Goal: Use online tool/utility: Utilize a website feature to perform a specific function

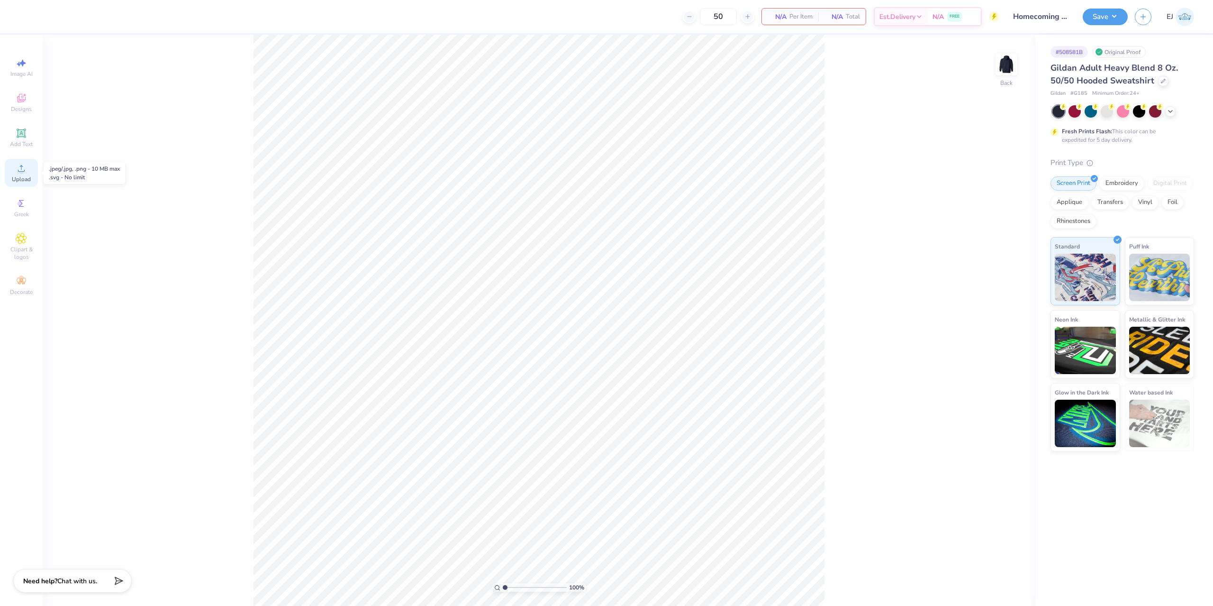
click at [17, 166] on icon at bounding box center [21, 168] width 11 height 11
click at [18, 180] on span "Upload" at bounding box center [21, 179] width 19 height 8
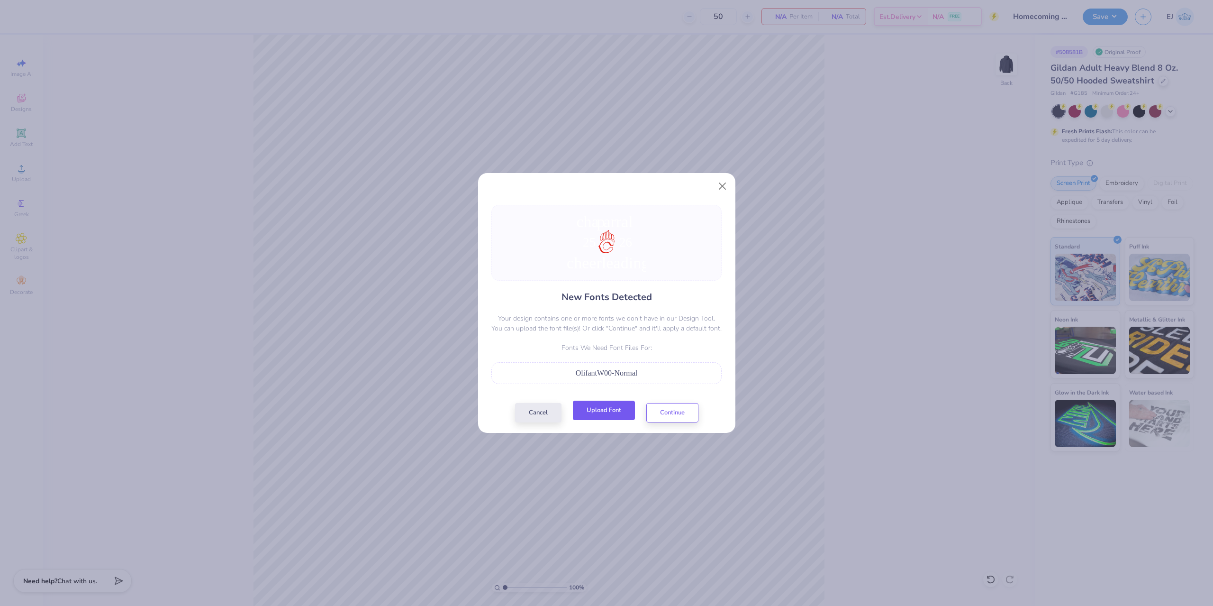
click at [610, 413] on button "Upload Font" at bounding box center [604, 409] width 62 height 19
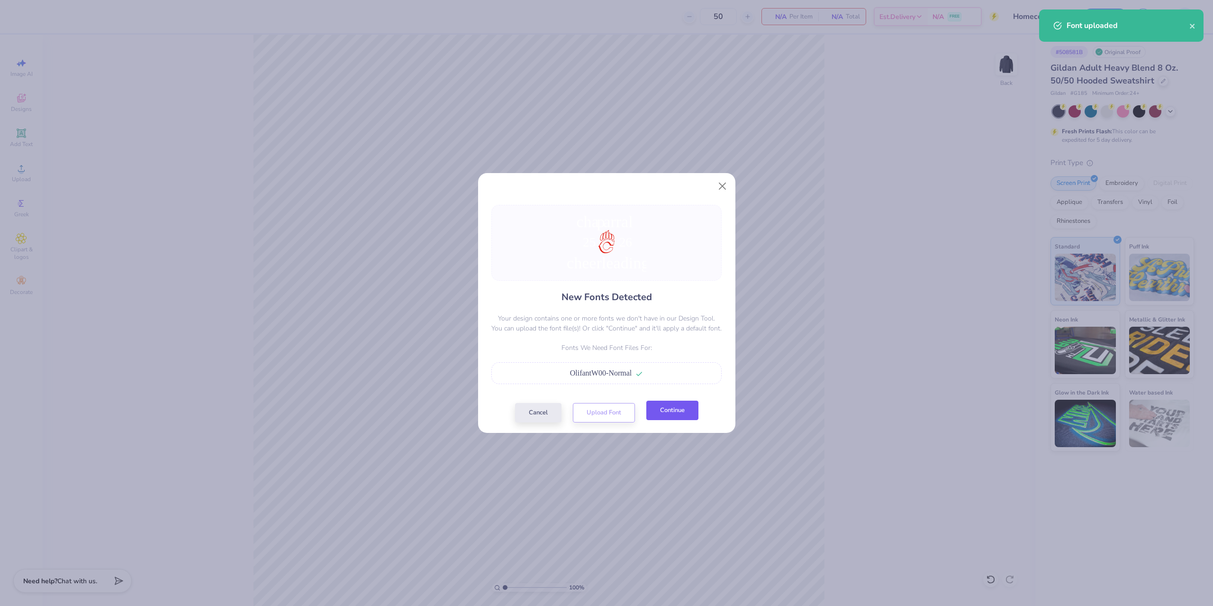
click at [686, 418] on button "Continue" at bounding box center [672, 409] width 52 height 19
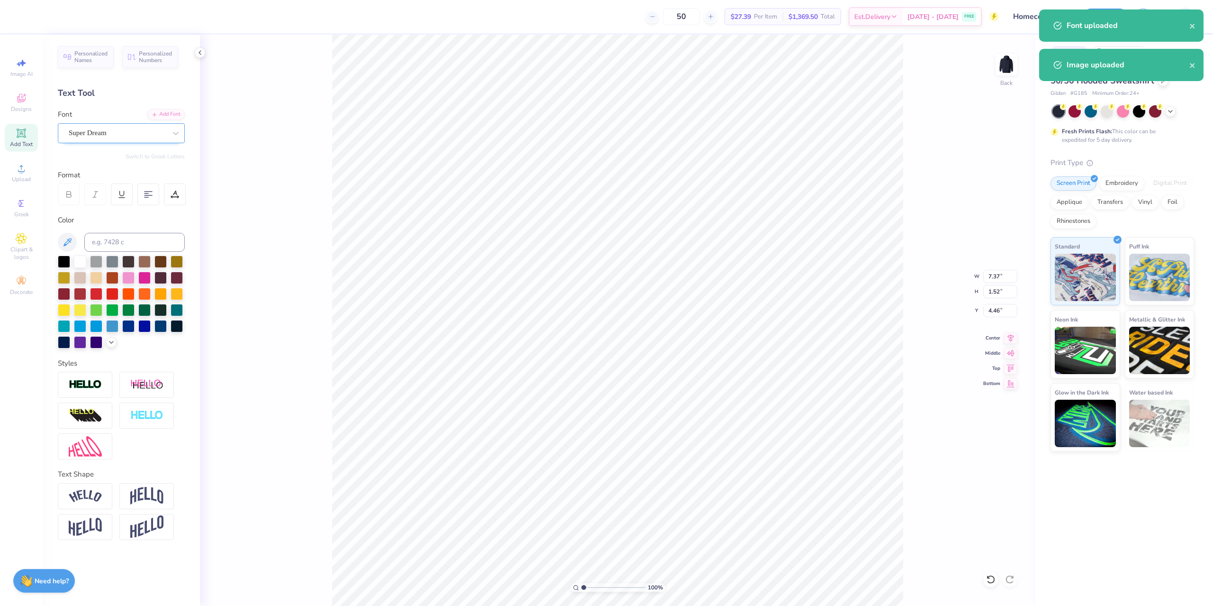
click at [164, 132] on div "Super Dream" at bounding box center [117, 133] width 99 height 15
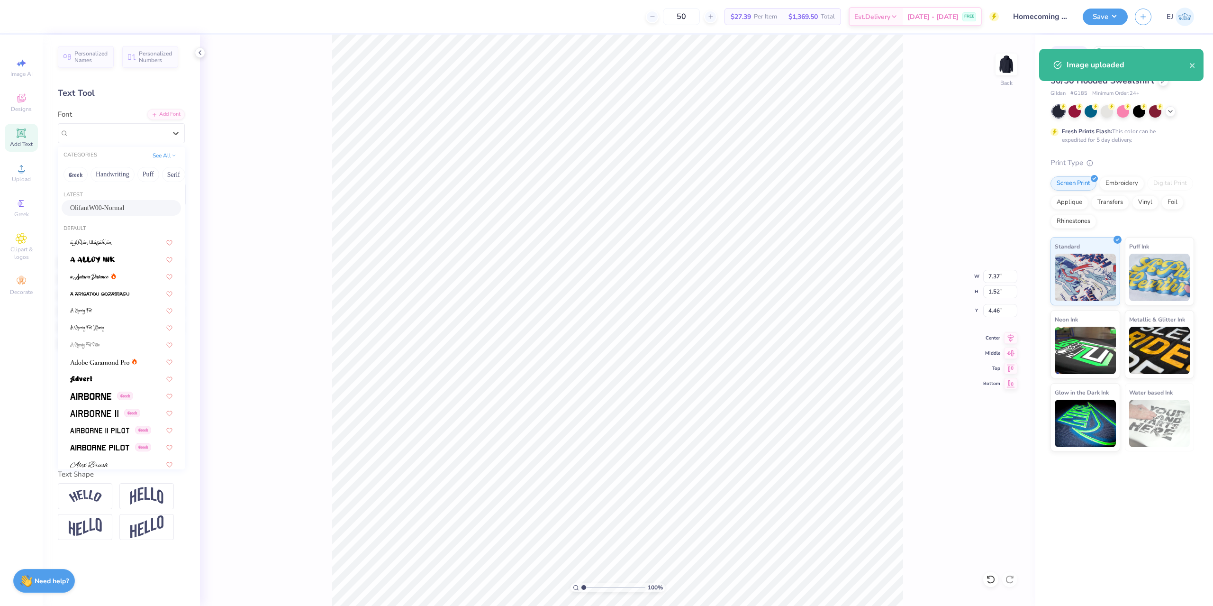
click at [138, 208] on div "OlifantW00-Normal" at bounding box center [121, 208] width 102 height 10
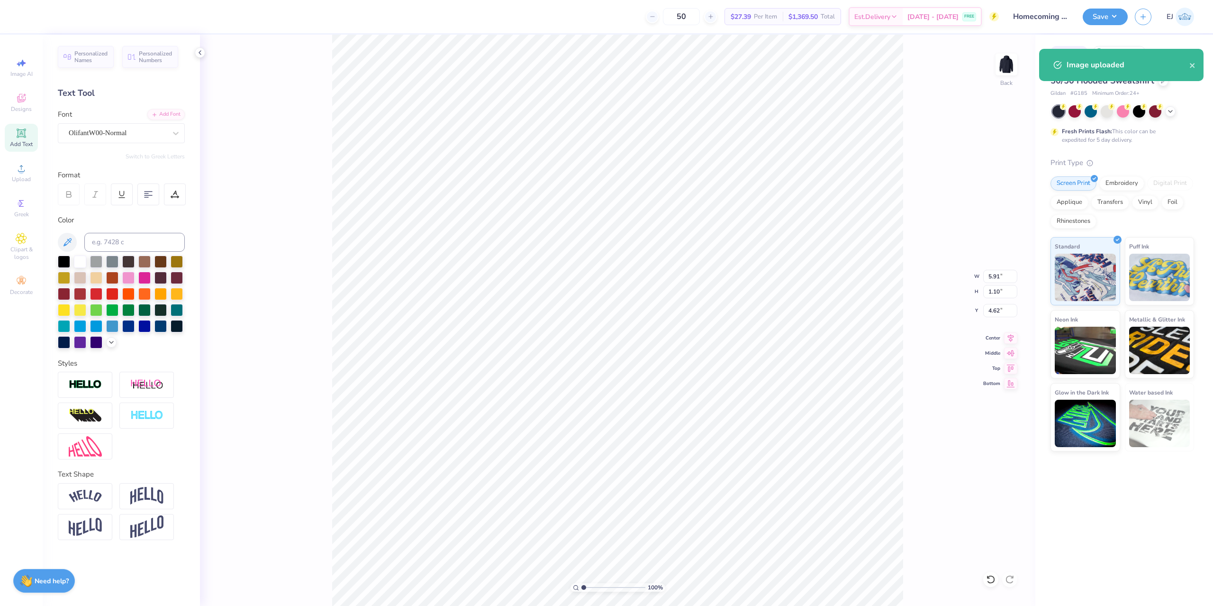
type input "5.91"
type input "1.10"
type input "4.62"
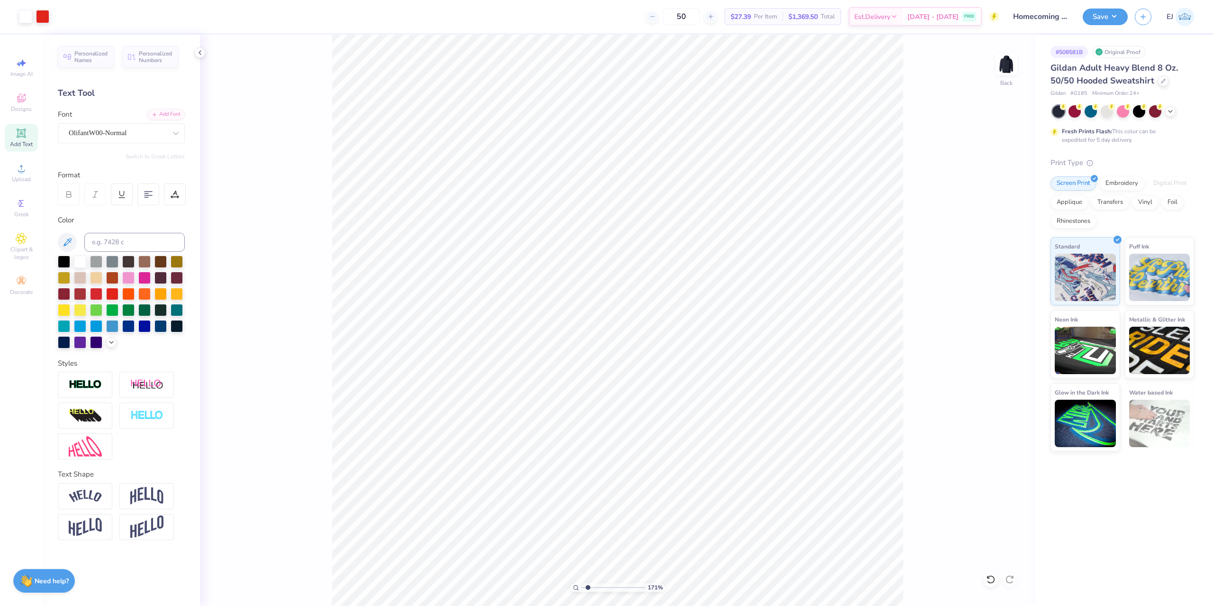
click at [588, 585] on input "range" at bounding box center [613, 587] width 64 height 9
type input "1.71"
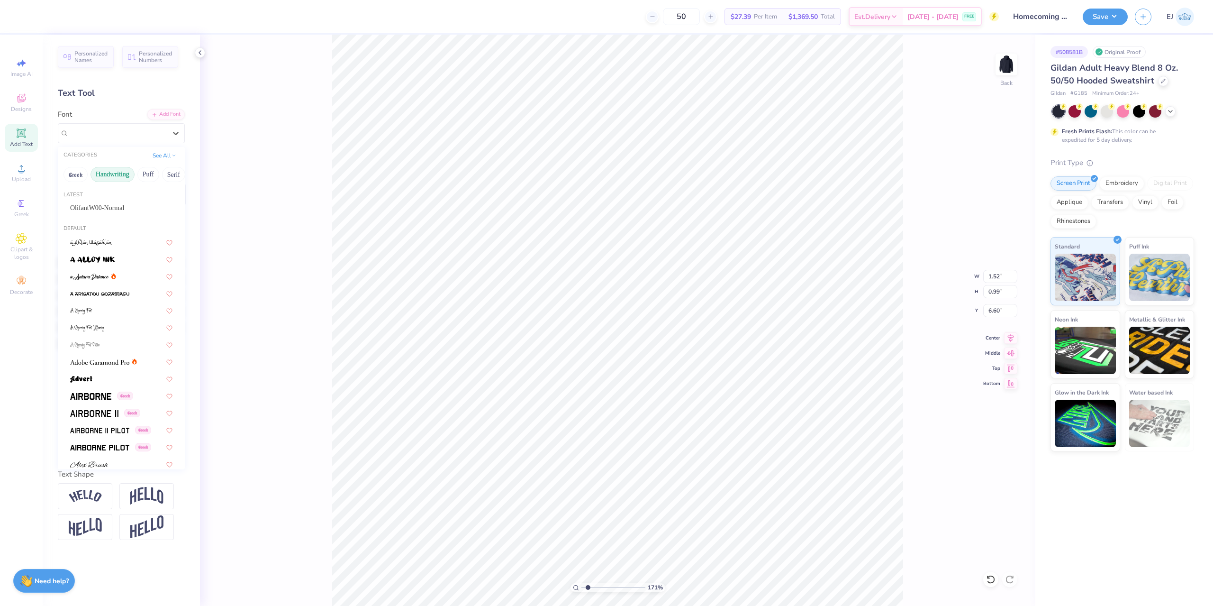
drag, startPoint x: 113, startPoint y: 137, endPoint x: 117, endPoint y: 172, distance: 35.3
click at [114, 138] on div at bounding box center [118, 133] width 98 height 13
click at [111, 202] on div "OlifantW00-Normal" at bounding box center [121, 208] width 119 height 16
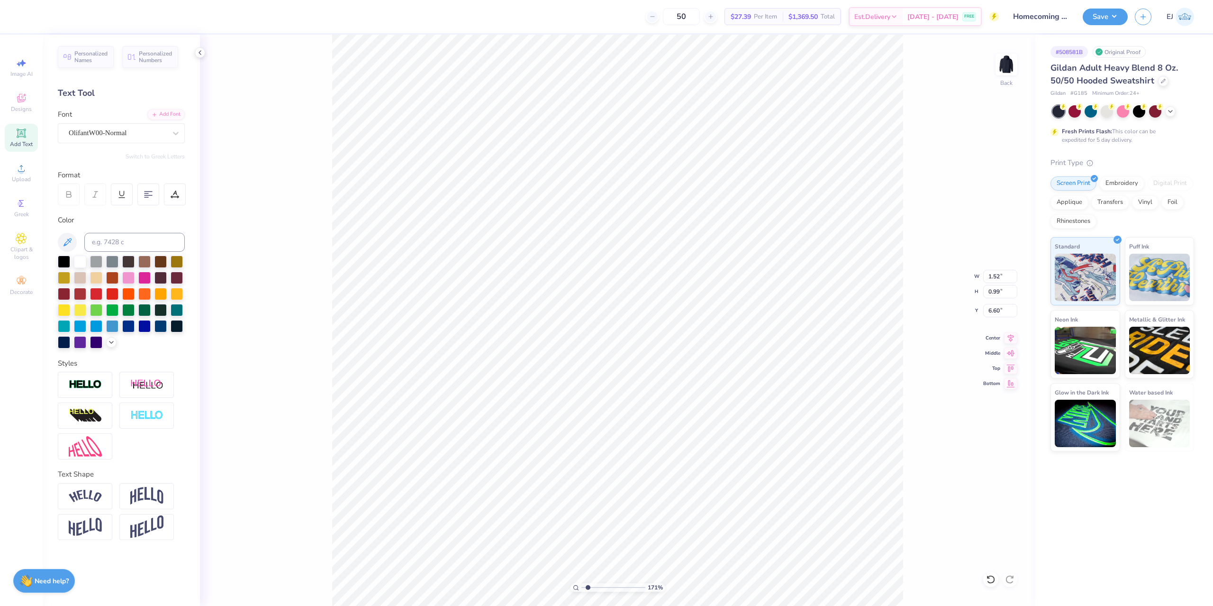
type input "1.00"
type input "0.88"
type input "6.74"
click at [113, 207] on div "Personalized Names Personalized Numbers Text Tool Add Font Font OlifantW00-Norm…" at bounding box center [121, 320] width 157 height 571
type input "1.48"
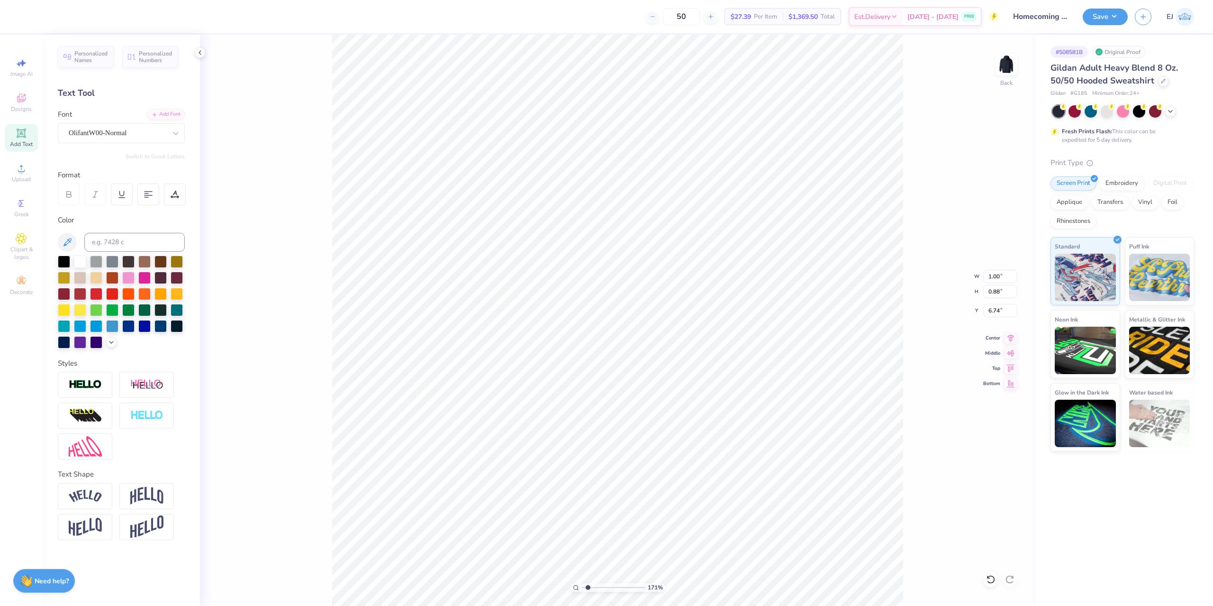
type input "0.99"
type input "6.60"
type input "6.74"
type textarea "26"
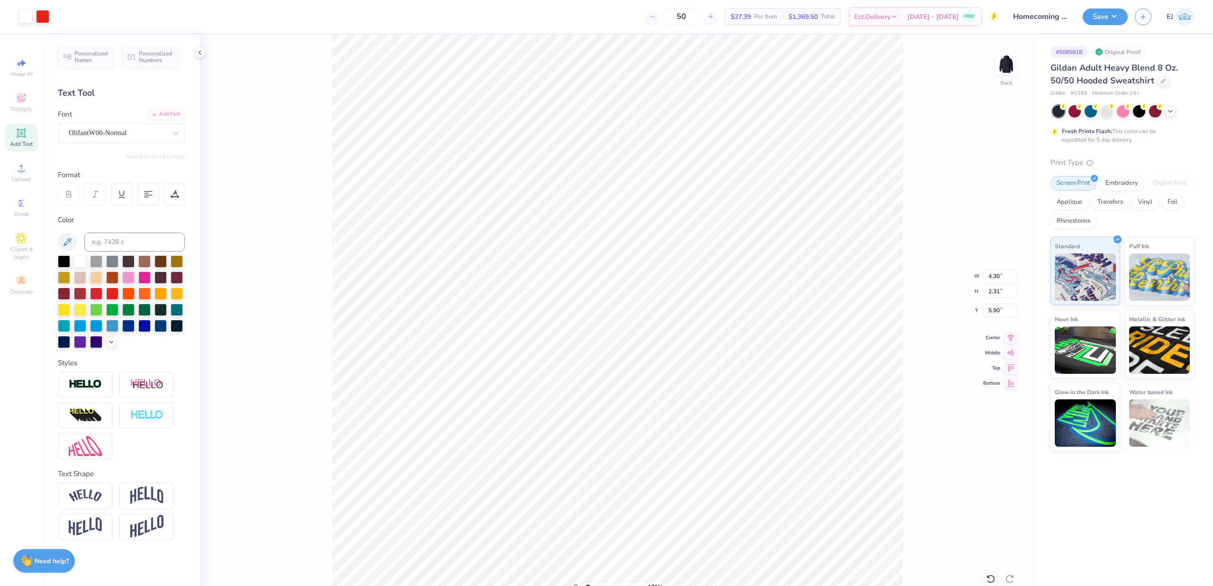
type input "9.66"
type input "1.48"
type input "8.55"
click at [105, 122] on div "Font Super Dream" at bounding box center [121, 126] width 127 height 34
click at [108, 132] on div "Super Dream" at bounding box center [117, 133] width 99 height 15
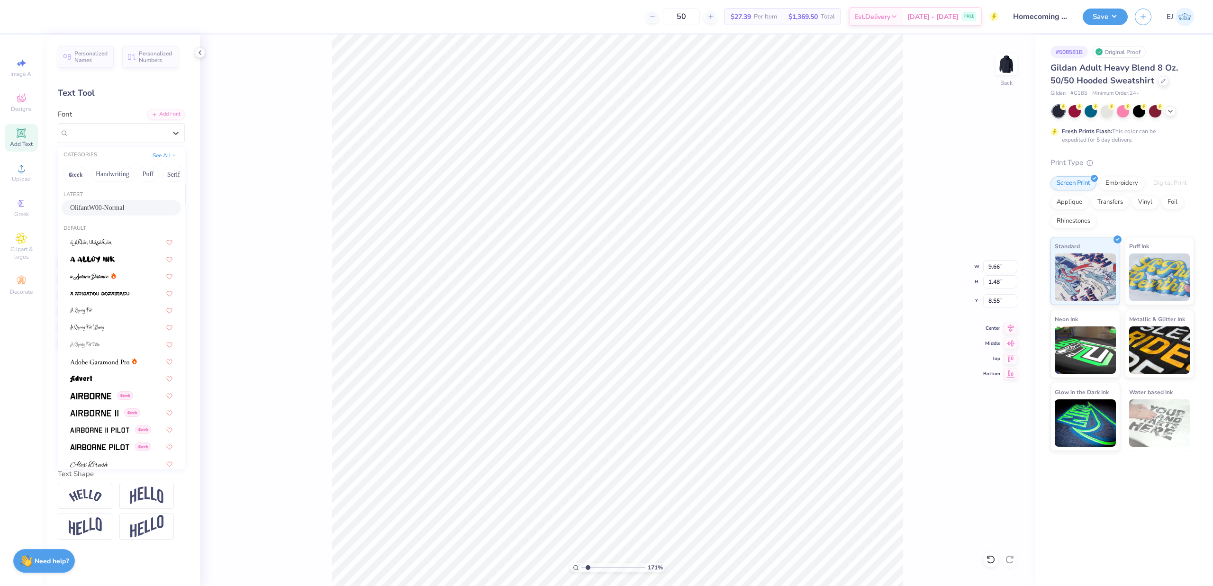
type input "1"
click at [114, 200] on div "Latest OlifantW00-Normal" at bounding box center [121, 204] width 127 height 34
click at [116, 208] on span "OlifantW00-Normal" at bounding box center [97, 208] width 54 height 10
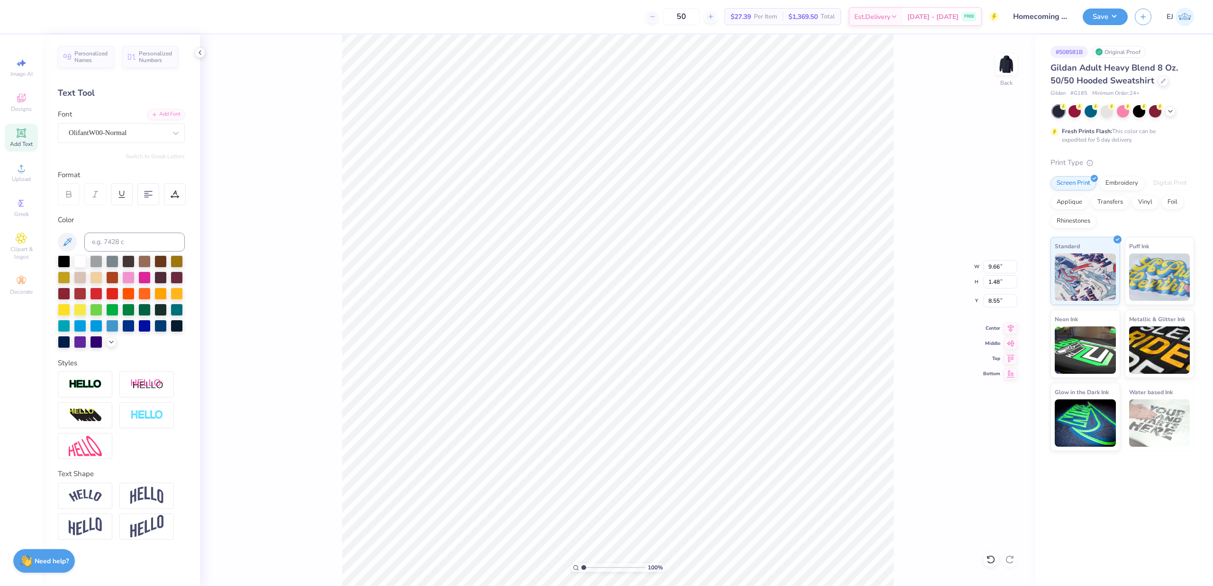
type input "7.83"
type input "1.10"
type input "8.71"
click at [128, 217] on div "Color" at bounding box center [121, 220] width 127 height 11
type input "8.47"
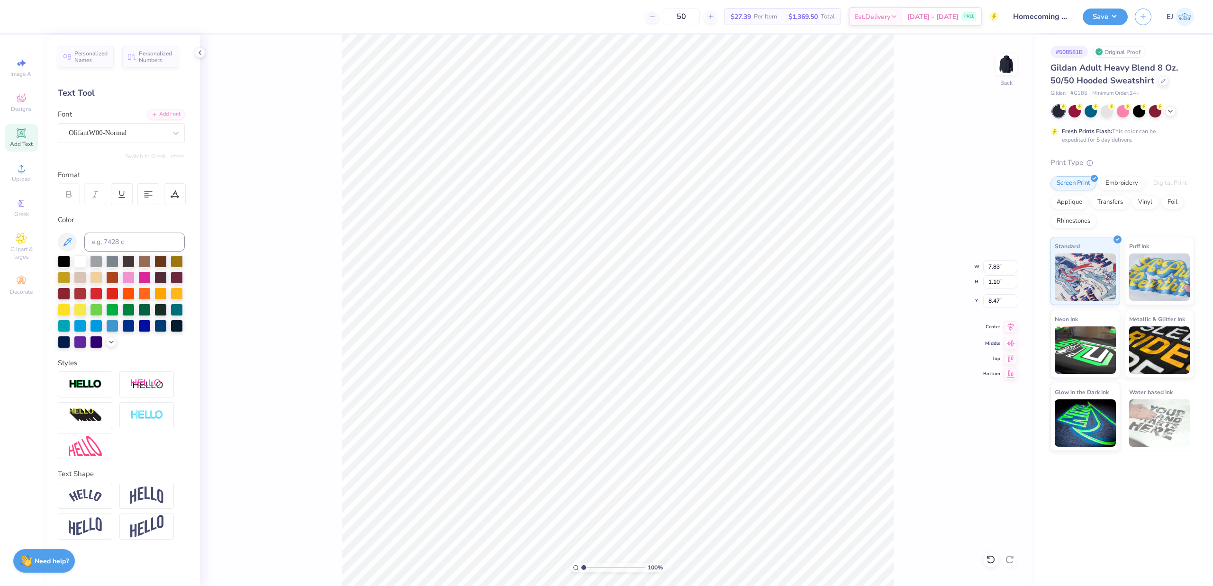
click at [1006, 333] on div "100 % Back W 7.83 7.83 " H 1.10 1.10 " Y 8.47 8.47 " Center Middle Top Bottom" at bounding box center [617, 310] width 835 height 551
click at [1013, 330] on icon at bounding box center [1010, 326] width 13 height 11
type input "5.91"
type input "4.62"
drag, startPoint x: 1019, startPoint y: 334, endPoint x: 1013, endPoint y: 331, distance: 5.9
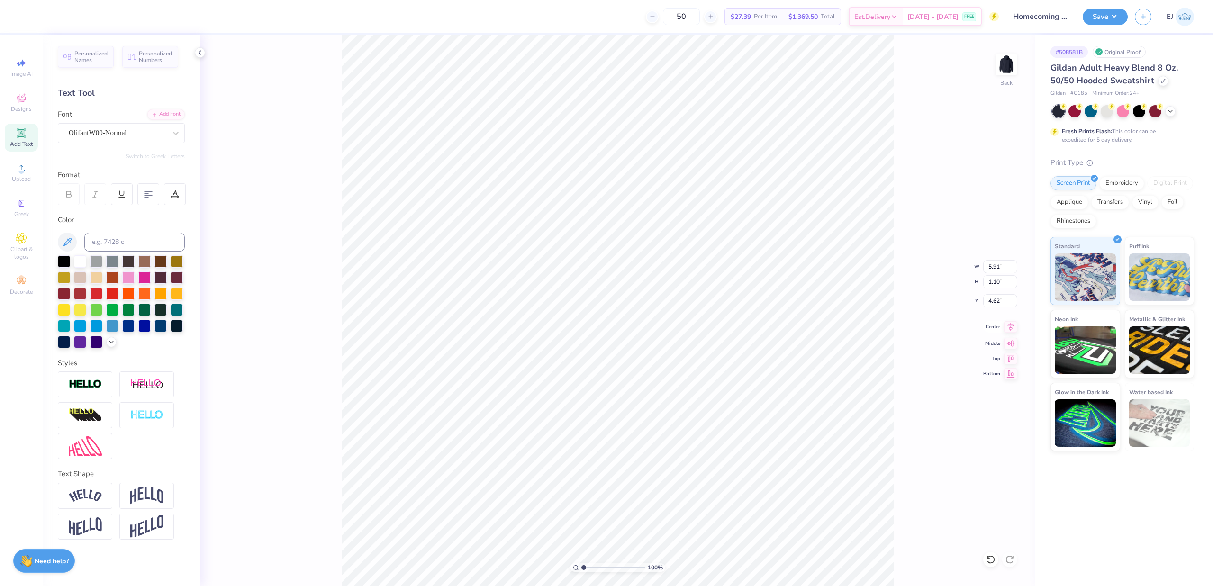
click at [1018, 334] on div "100 % Back W 5.91 5.91 " H 1.10 1.10 " Y 4.62 4.62 " Center Middle Top Bottom" at bounding box center [617, 310] width 835 height 551
click at [1007, 329] on icon at bounding box center [1010, 326] width 13 height 11
click at [1017, 329] on icon at bounding box center [1010, 326] width 13 height 11
click at [662, 426] on li "Group" at bounding box center [667, 425] width 74 height 18
click at [1002, 270] on input "7.83" at bounding box center [1000, 266] width 34 height 13
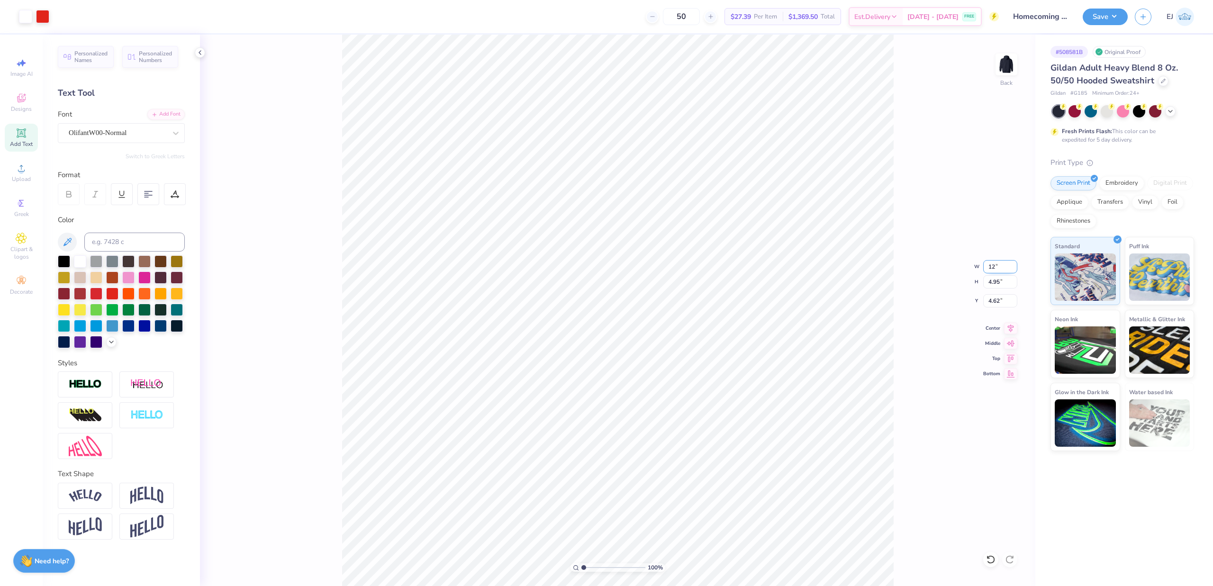
type input "12.00"
type input "7.59"
type input "3.00"
click at [1104, 19] on button "Save" at bounding box center [1105, 15] width 45 height 17
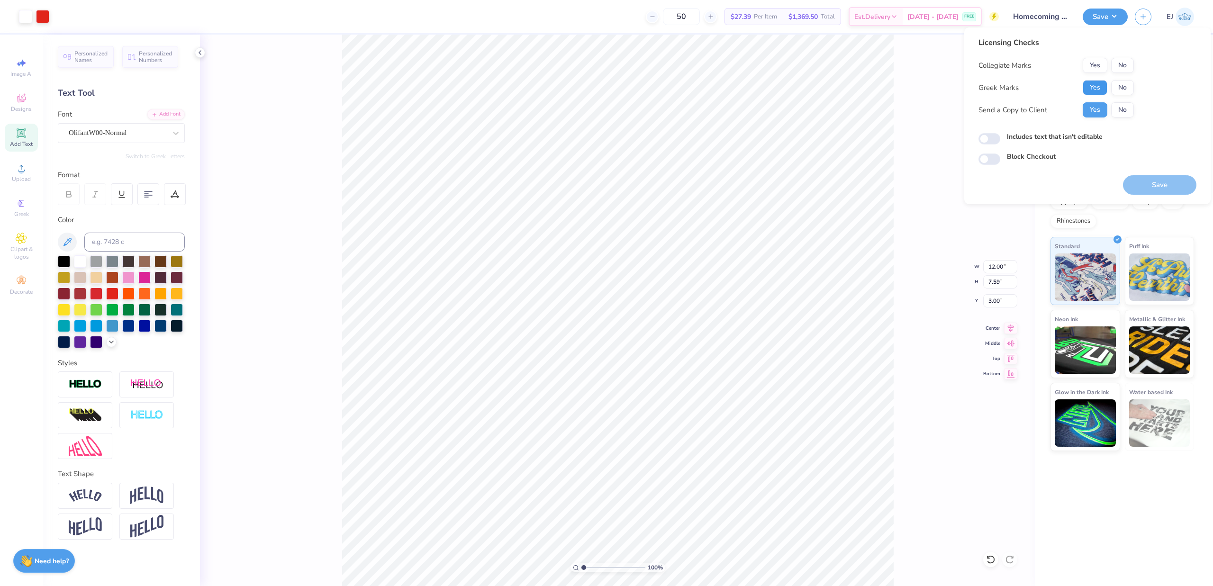
click at [1088, 88] on button "Yes" at bounding box center [1095, 87] width 25 height 15
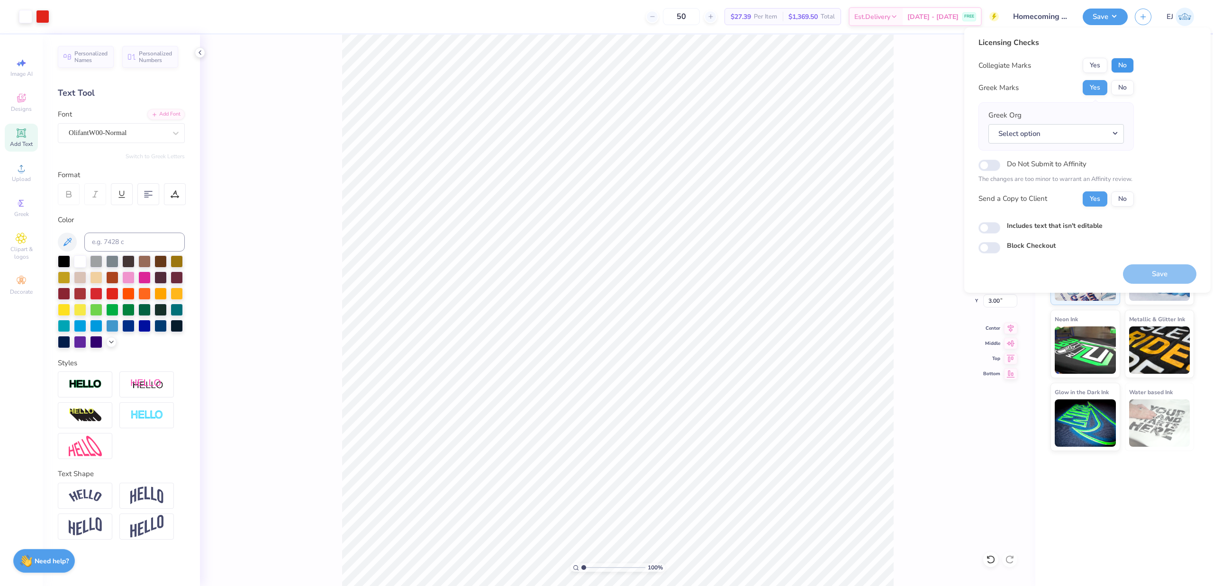
click at [1122, 63] on button "No" at bounding box center [1122, 65] width 23 height 15
click at [1121, 90] on button "No" at bounding box center [1122, 87] width 23 height 15
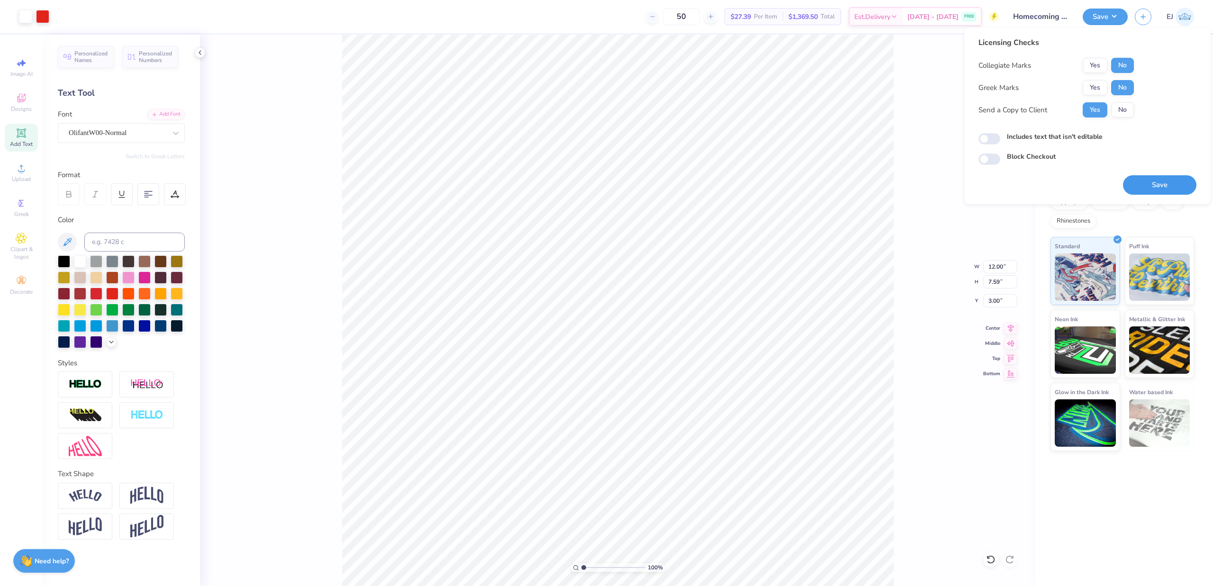
click at [1150, 184] on button "Save" at bounding box center [1159, 184] width 73 height 19
